Goal: Task Accomplishment & Management: Manage account settings

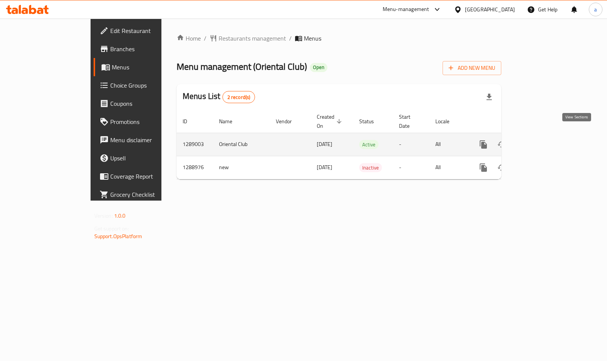
click at [543, 140] on icon "enhanced table" at bounding box center [538, 144] width 9 height 9
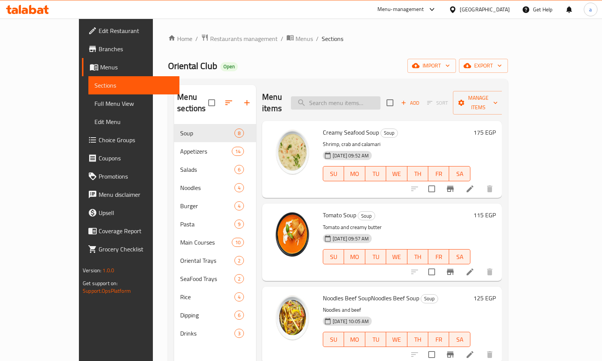
click at [369, 96] on input "search" at bounding box center [335, 102] width 89 height 13
paste input "فراخ كراست"
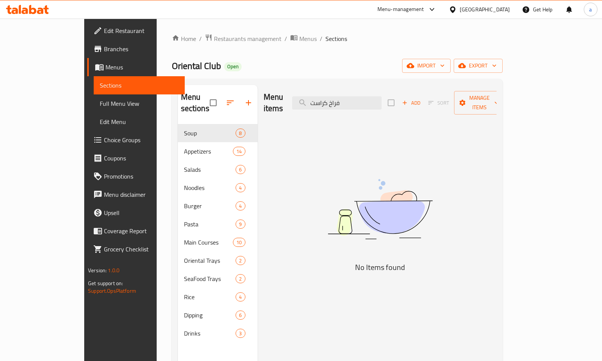
type input "فراخ كراست"
click at [104, 141] on span "Choice Groups" at bounding box center [141, 139] width 75 height 9
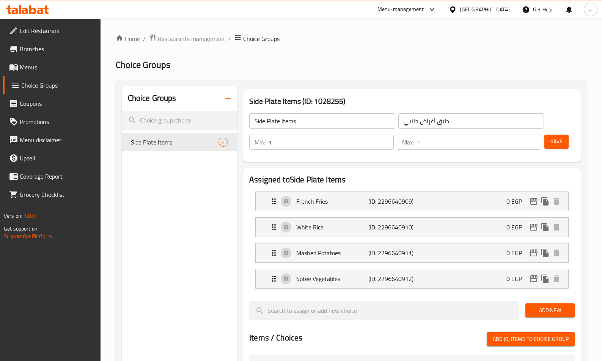
click at [33, 45] on span "Branches" at bounding box center [57, 48] width 75 height 9
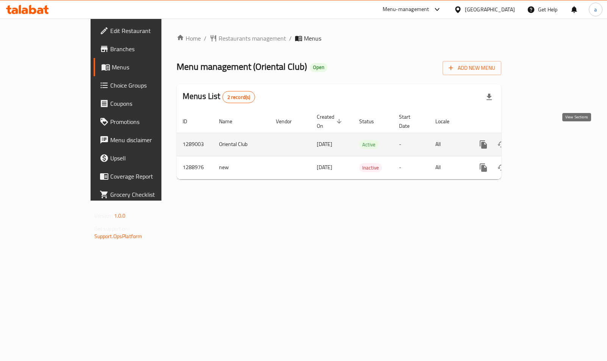
click at [543, 140] on icon "enhanced table" at bounding box center [538, 144] width 9 height 9
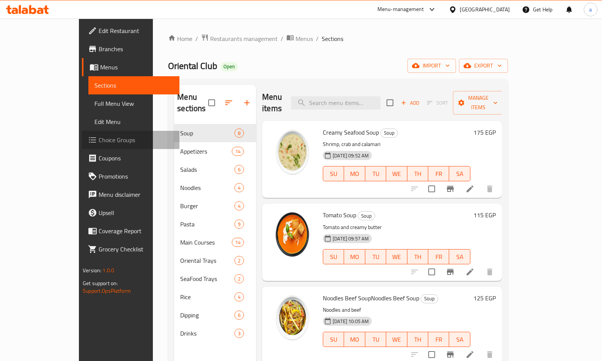
click at [99, 143] on span "Choice Groups" at bounding box center [136, 139] width 75 height 9
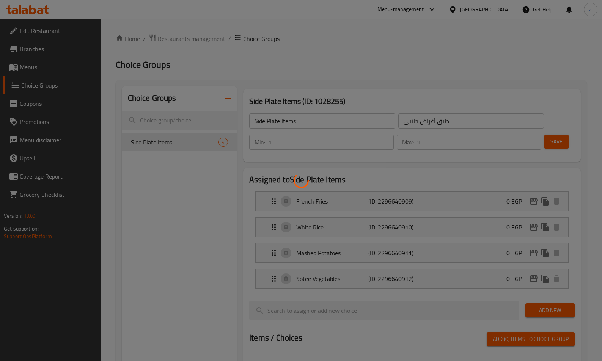
click at [463, 63] on div at bounding box center [301, 180] width 602 height 361
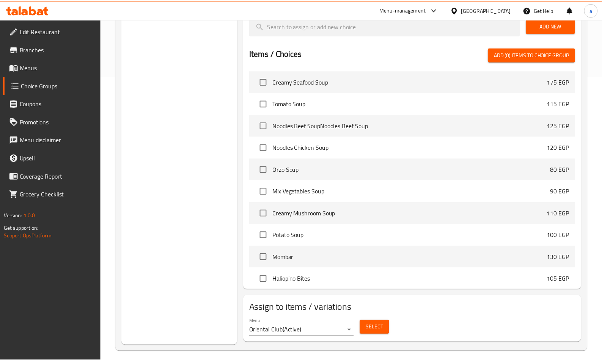
scroll to position [291, 0]
